Goal: Task Accomplishment & Management: Use online tool/utility

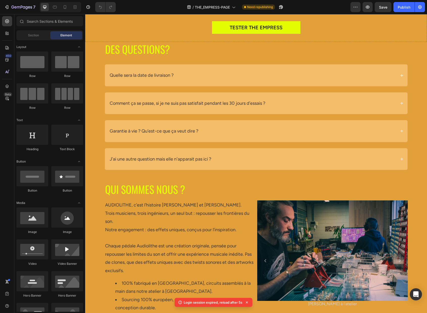
scroll to position [1928, 0]
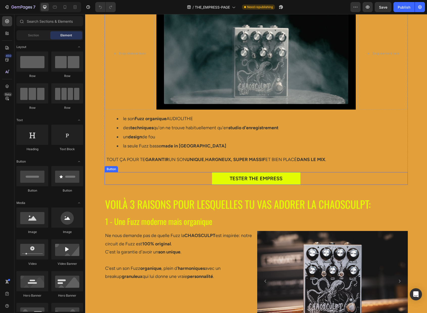
scroll to position [461, 0]
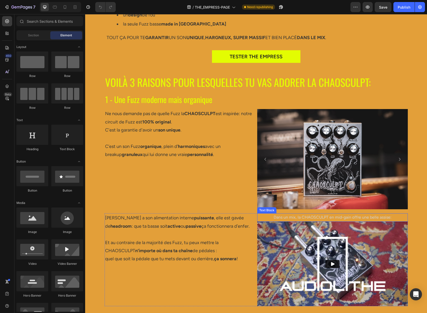
click at [278, 218] on p "Dans un mix, la CHAOSCULPT en mid-gain offre une belle assise:" at bounding box center [332, 217] width 149 height 7
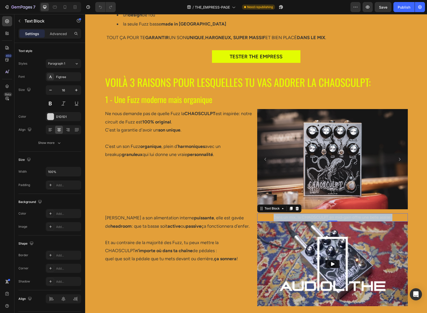
click at [284, 217] on p "Dans un mix, la CHAOSCULPT en mid-gain offre une belle assise:" at bounding box center [332, 217] width 149 height 7
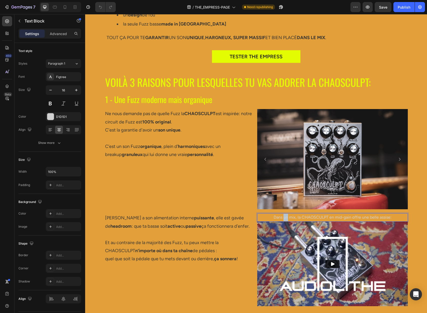
click at [284, 217] on p "Dans un mix, la CHAOSCULPT en mid-gain offre une belle assise:" at bounding box center [332, 217] width 149 height 7
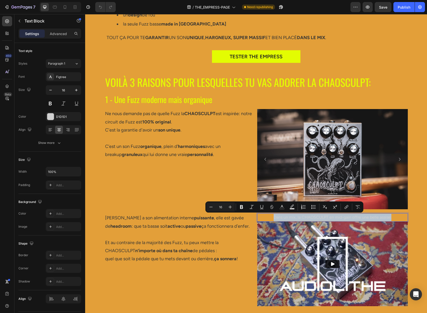
click at [284, 217] on p "Dans un mix, la CHAOSCULPT en mid-gain offre une belle assise:" at bounding box center [332, 217] width 149 height 7
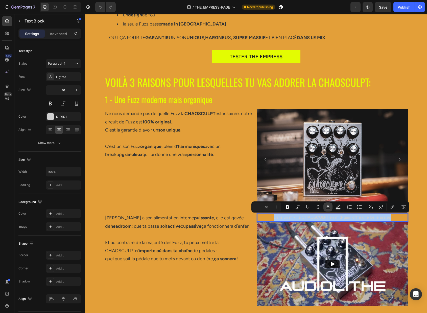
click at [327, 206] on icon "Editor contextual toolbar" at bounding box center [327, 206] width 3 height 3
type input "D1D1D1"
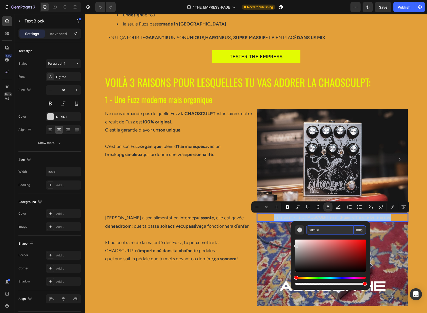
click at [327, 226] on input "D1D1D1" at bounding box center [329, 229] width 47 height 9
paste input "[URL][DOMAIN_NAME]"
type input "[URL][DOMAIN_NAME]"
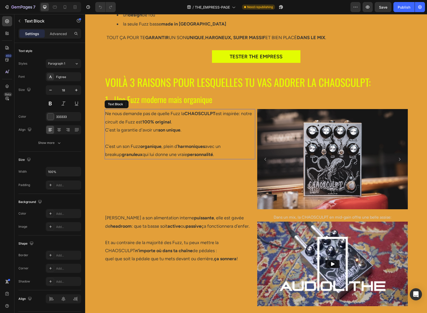
click at [189, 147] on strong "harmoniques" at bounding box center [191, 147] width 27 height 6
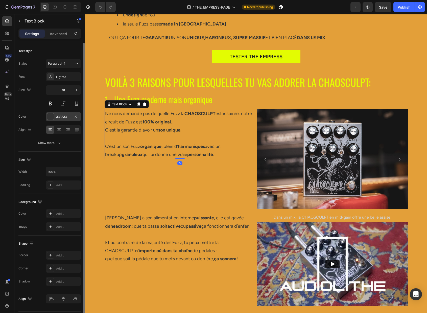
click at [68, 116] on div "333333" at bounding box center [63, 117] width 15 height 5
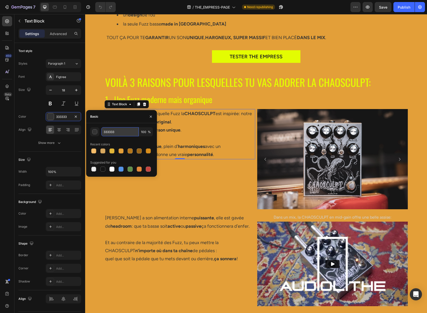
click at [121, 133] on input "333333" at bounding box center [119, 131] width 37 height 9
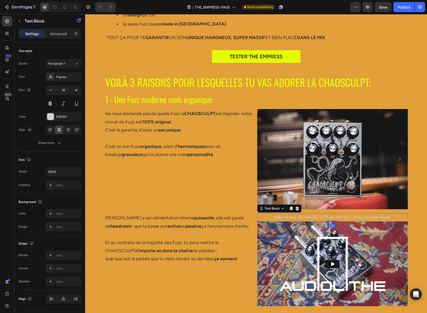
click at [310, 218] on p "Dans un mix, la CHAOSCULPT en mid-gain offre une belle assise:" at bounding box center [332, 217] width 149 height 7
click at [312, 217] on p "Dans un mix, la CHAOSCULPT en mid-gain offre une belle assise:" at bounding box center [332, 217] width 149 height 7
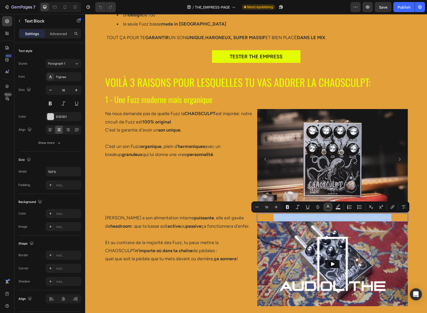
click at [327, 206] on icon "Editor contextual toolbar" at bounding box center [327, 207] width 5 height 5
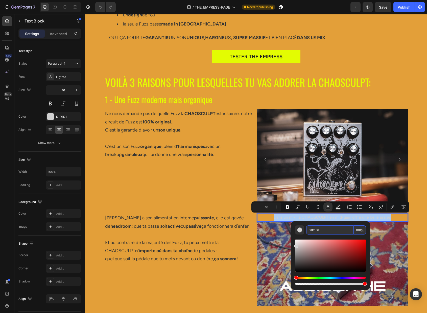
click at [324, 230] on input "D1D1D1" at bounding box center [329, 229] width 47 height 9
paste input "333333"
type input "333333"
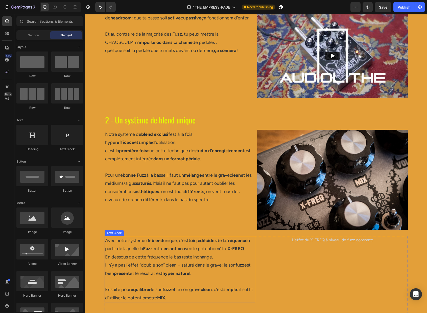
scroll to position [678, 0]
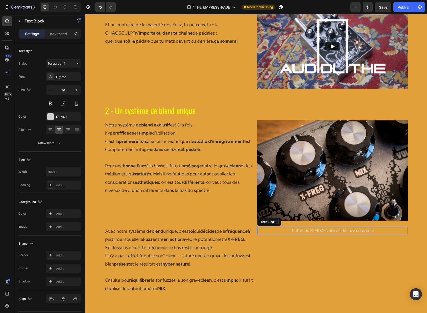
click at [322, 230] on p "L'effet du X-FREQ à niveau de fuzz constant:" at bounding box center [332, 230] width 149 height 7
click at [324, 230] on p "L'effet du X-FREQ à niveau de fuzz constant:" at bounding box center [332, 230] width 149 height 7
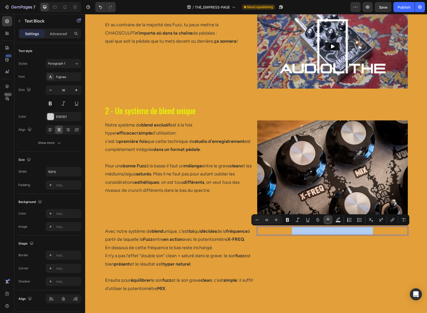
click at [326, 222] on button "Text Color" at bounding box center [327, 219] width 9 height 9
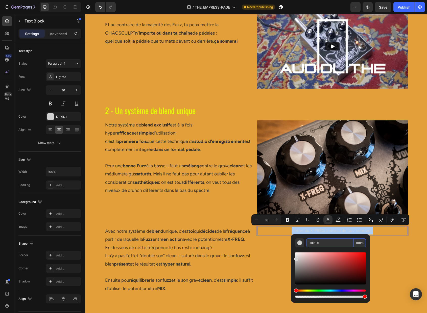
click at [325, 244] on input "D1D1D1" at bounding box center [329, 242] width 47 height 9
paste input "333333"
type input "333333"
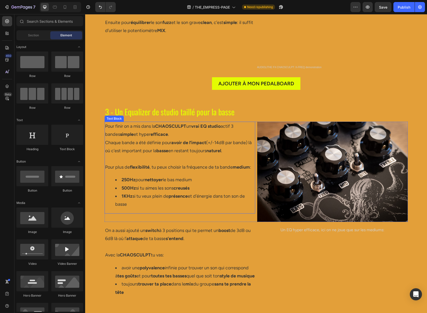
scroll to position [945, 0]
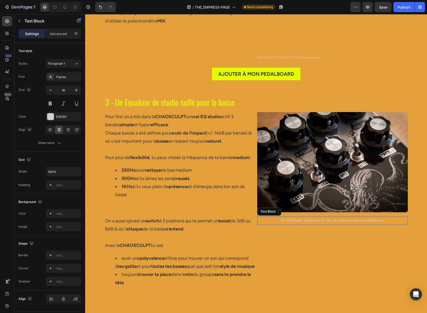
click at [300, 221] on p "Un EQ hyper efficace, ici on ne joue que sur les mediums:" at bounding box center [332, 220] width 149 height 7
click at [303, 220] on p "Un EQ hyper efficace, ici on ne joue que sur les mediums:" at bounding box center [332, 220] width 149 height 7
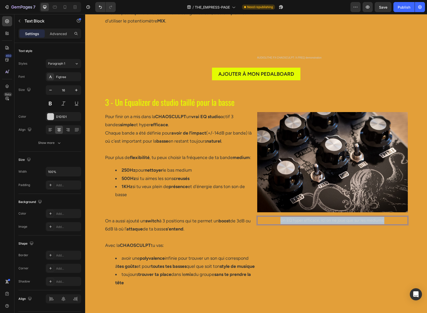
click at [303, 220] on p "Un EQ hyper efficace, ici on ne joue que sur les mediums:" at bounding box center [332, 220] width 149 height 7
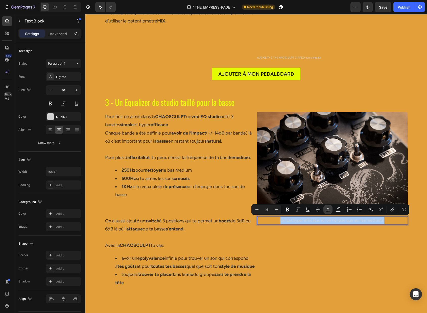
click at [328, 209] on icon "Editor contextual toolbar" at bounding box center [327, 209] width 3 height 3
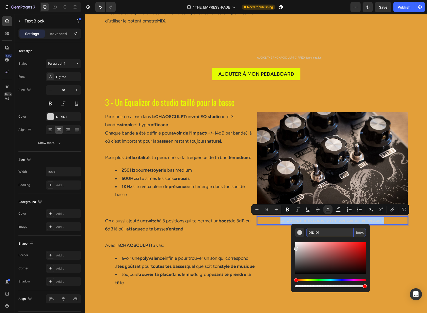
click at [324, 234] on input "D1D1D1" at bounding box center [329, 232] width 47 height 9
paste input "333333"
type input "333333"
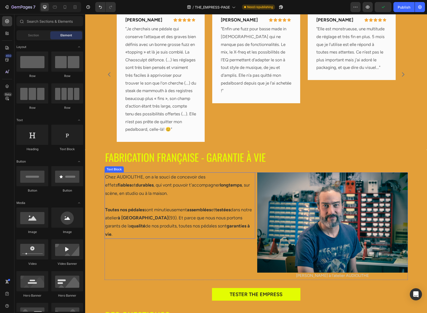
scroll to position [1653, 0]
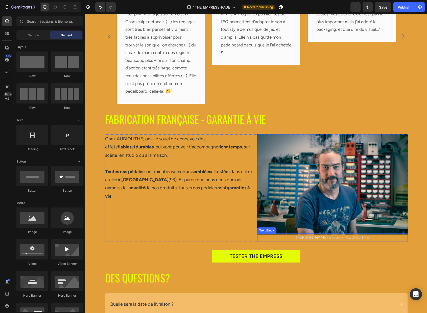
click at [330, 237] on p "[PERSON_NAME] à l'atelier AUDIOLITHE" at bounding box center [332, 237] width 149 height 7
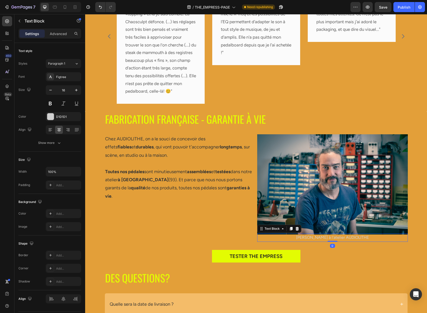
click at [327, 236] on p "[PERSON_NAME] à l'atelier AUDIOLITHE" at bounding box center [332, 237] width 149 height 7
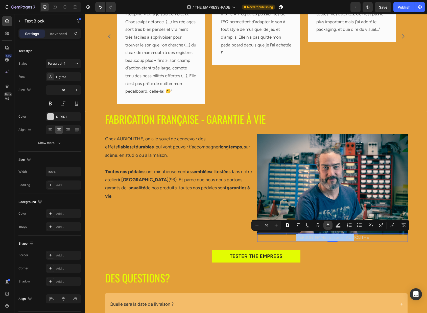
click at [327, 224] on icon "Editor contextual toolbar" at bounding box center [327, 225] width 5 height 5
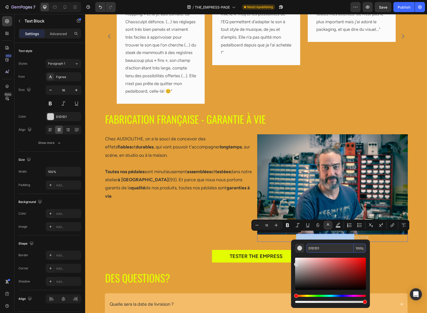
click at [322, 249] on input "D1D1D1" at bounding box center [329, 248] width 47 height 9
paste input "333333"
type input "333333"
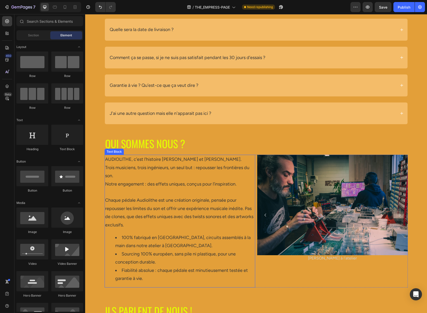
scroll to position [1951, 0]
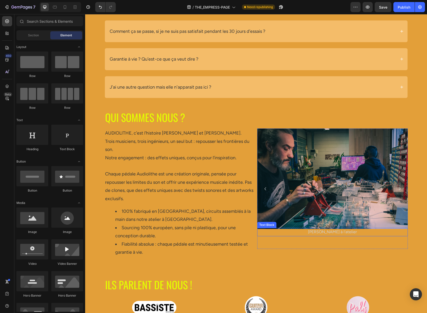
click at [334, 233] on p "[PERSON_NAME] à l'atelier" at bounding box center [332, 232] width 149 height 7
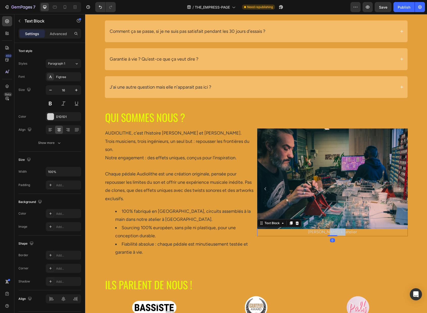
click at [334, 233] on p "[PERSON_NAME] à l'atelier" at bounding box center [332, 232] width 149 height 7
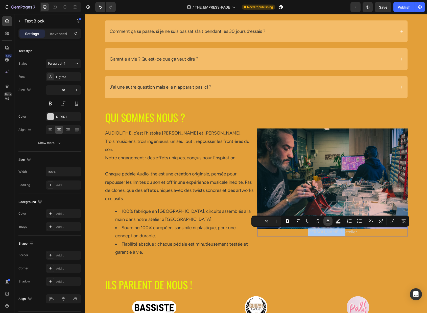
click at [326, 221] on icon "Editor contextual toolbar" at bounding box center [327, 221] width 5 height 5
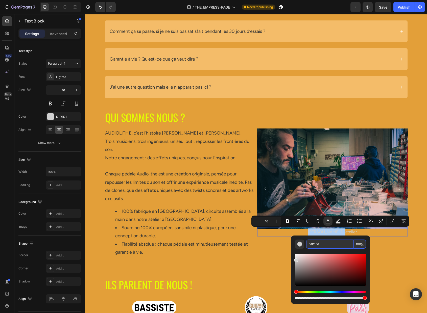
click at [322, 246] on input "D1D1D1" at bounding box center [329, 244] width 47 height 9
paste input "333333"
type input "333333"
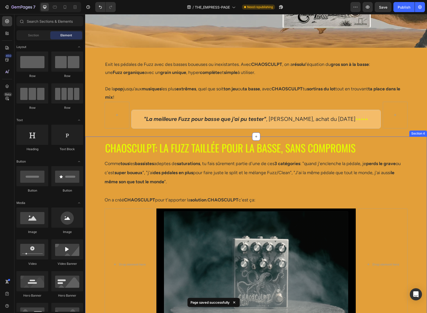
scroll to position [0, 0]
